Goal: Use online tool/utility: Utilize a website feature to perform a specific function

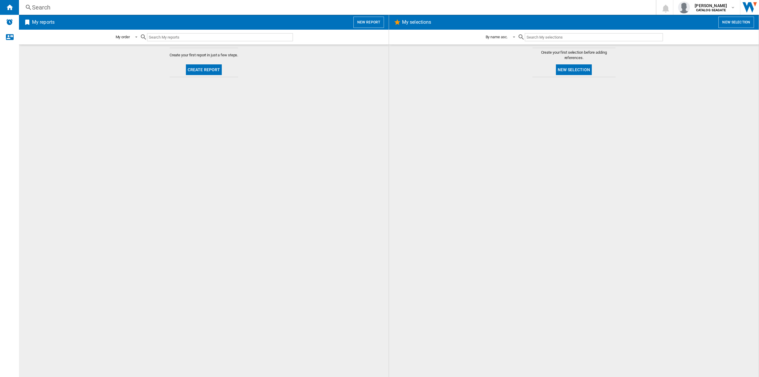
click at [207, 67] on button "Create report" at bounding box center [204, 69] width 36 height 11
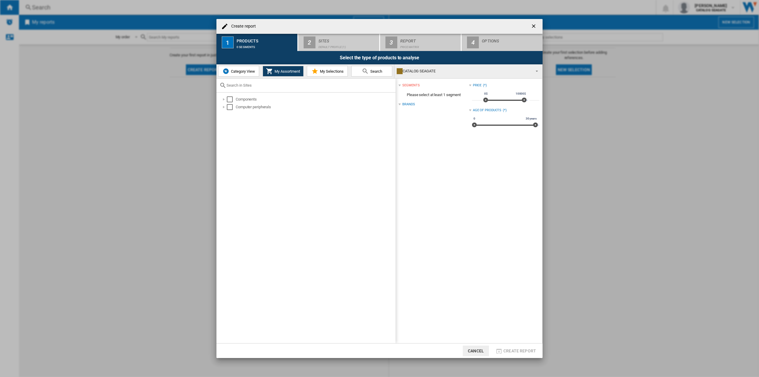
click at [320, 72] on span "My Selections" at bounding box center [330, 71] width 25 height 4
click at [288, 73] on span "My Assortment" at bounding box center [286, 71] width 27 height 4
click at [224, 99] on div at bounding box center [224, 99] width 6 height 6
click at [245, 69] on span "Category View" at bounding box center [241, 71] width 25 height 4
click at [326, 70] on span "My Selections" at bounding box center [330, 71] width 25 height 4
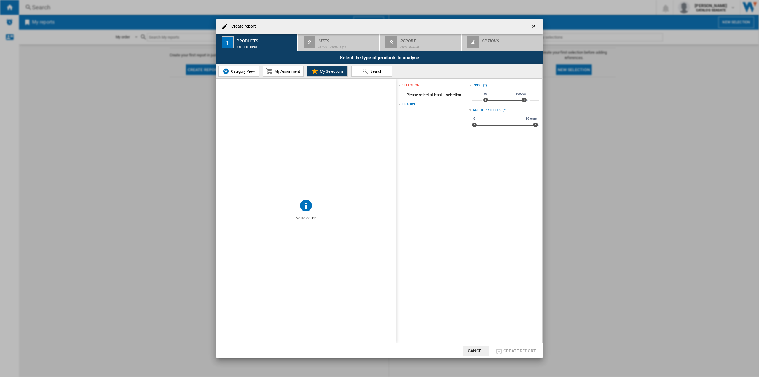
drag, startPoint x: 276, startPoint y: 74, endPoint x: 272, endPoint y: 75, distance: 4.5
click at [276, 74] on button "My Assortment" at bounding box center [283, 71] width 41 height 11
click at [236, 72] on span "Category View" at bounding box center [241, 71] width 25 height 4
click at [277, 71] on span "My Assortment" at bounding box center [286, 71] width 27 height 4
click at [231, 99] on div "Select" at bounding box center [230, 99] width 6 height 6
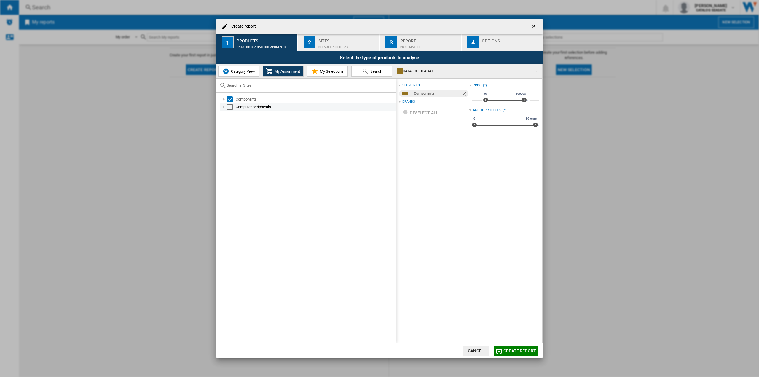
click at [230, 106] on div "Select" at bounding box center [230, 107] width 6 height 6
click at [328, 44] on div "Default profile (1)" at bounding box center [347, 45] width 58 height 6
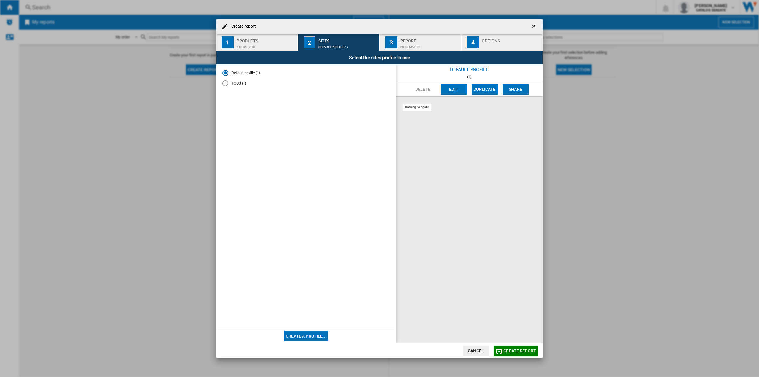
click at [318, 336] on button "Create a profile..." at bounding box center [306, 336] width 44 height 11
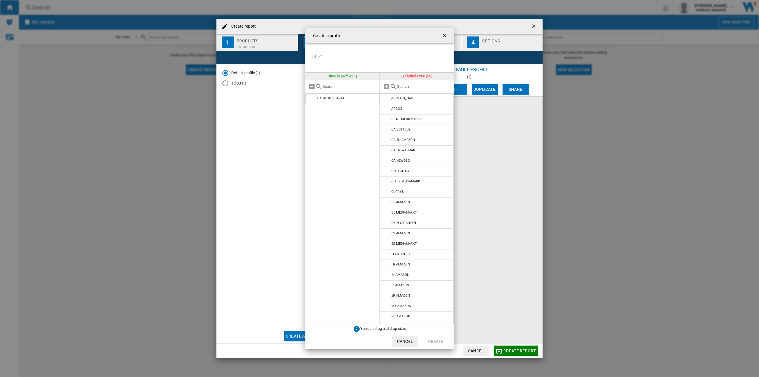
click at [446, 33] on ng-md-icon "getI18NText('BUTTONS.CLOSE_DIALOG')" at bounding box center [445, 36] width 7 height 7
